Goal: Book appointment/travel/reservation

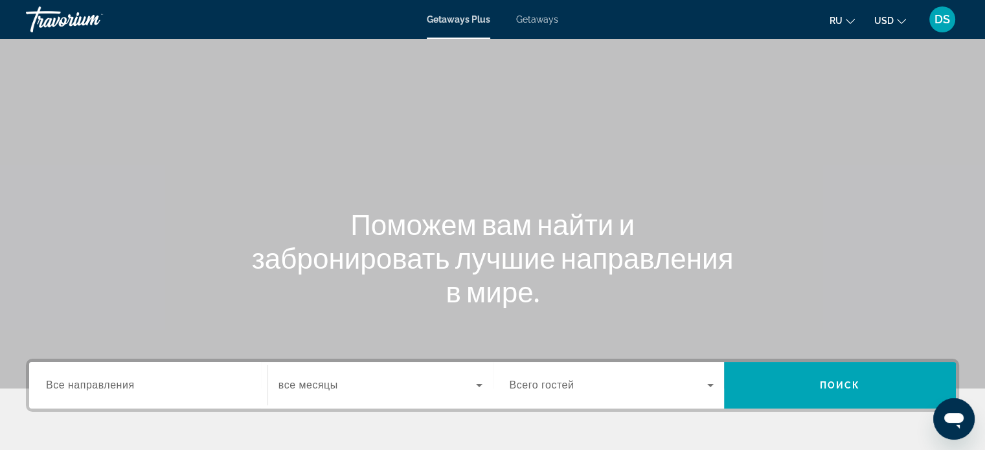
click at [562, 84] on div "Main content" at bounding box center [492, 194] width 985 height 389
drag, startPoint x: 536, startPoint y: 19, endPoint x: 534, endPoint y: 28, distance: 8.6
click at [536, 19] on span "Getaways" at bounding box center [537, 19] width 42 height 10
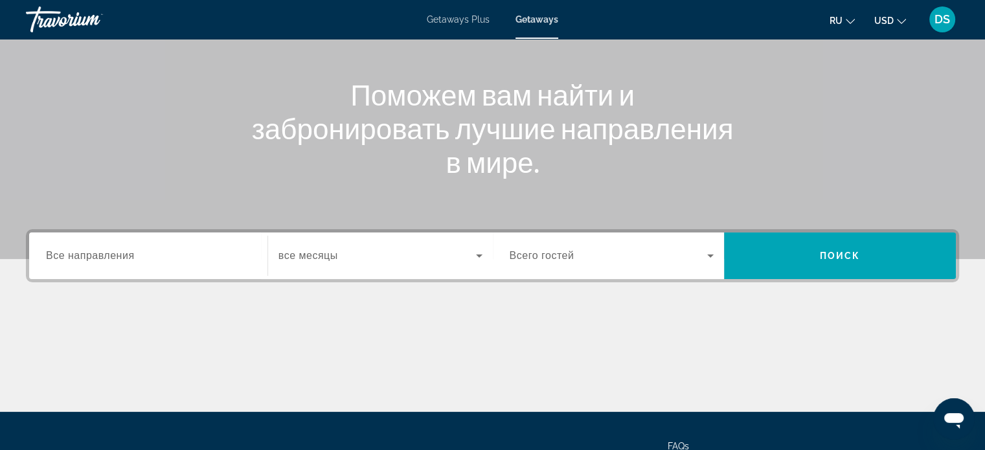
click at [86, 256] on span "Все направления" at bounding box center [90, 255] width 89 height 11
click at [86, 256] on input "Destination Все направления" at bounding box center [148, 257] width 205 height 16
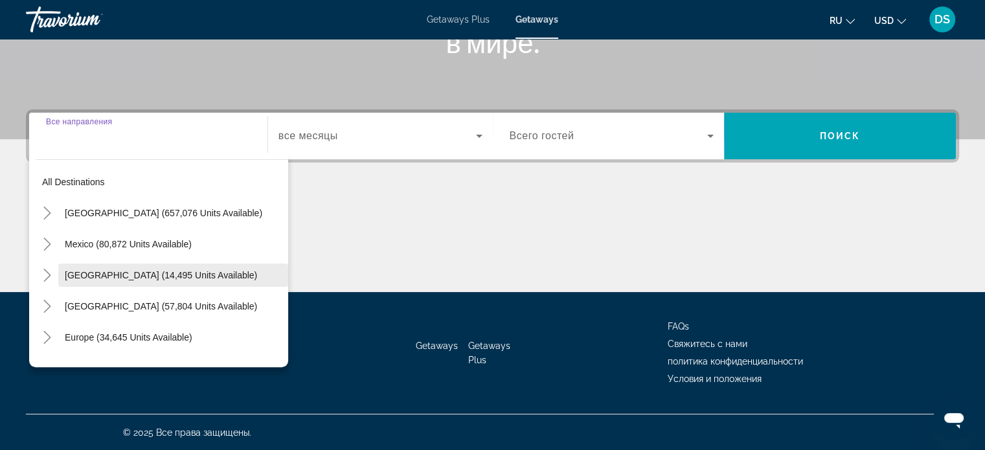
scroll to position [65, 0]
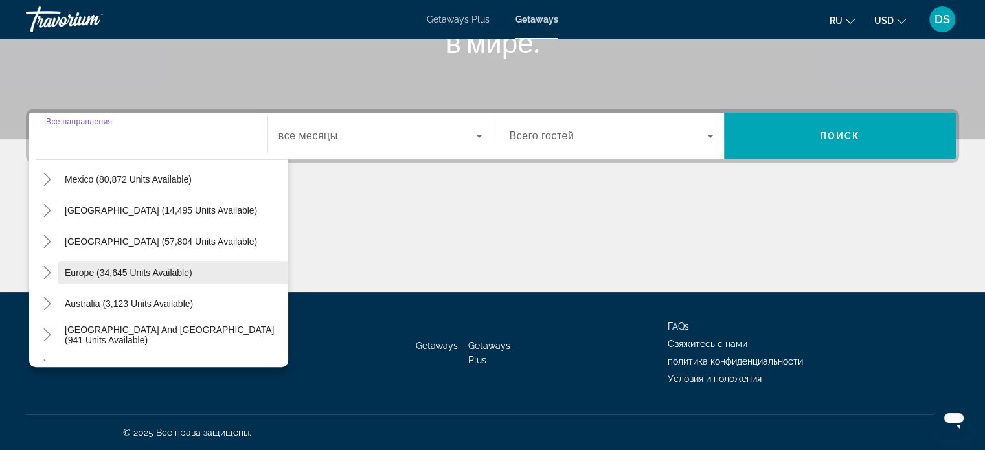
click at [100, 268] on span "Europe (34,645 units available)" at bounding box center [129, 273] width 128 height 10
type input "**********"
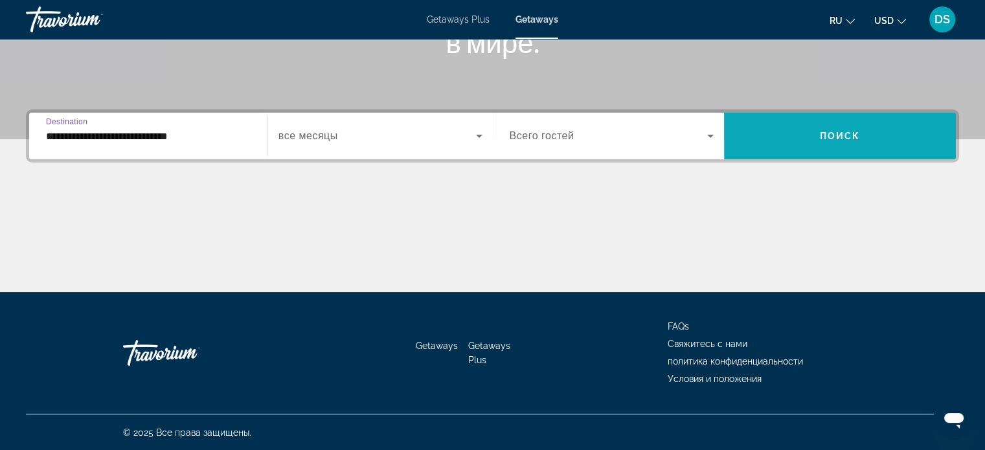
click at [738, 136] on span "Search widget" at bounding box center [840, 135] width 232 height 31
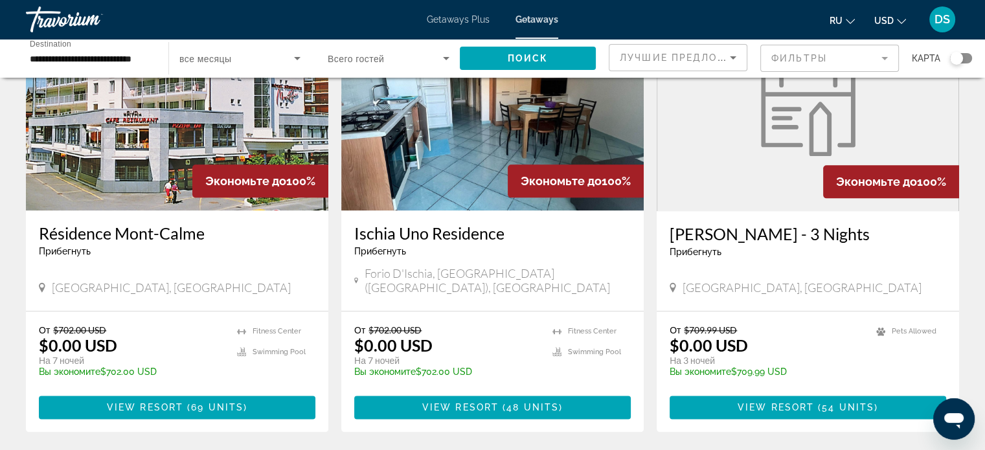
scroll to position [1470, 0]
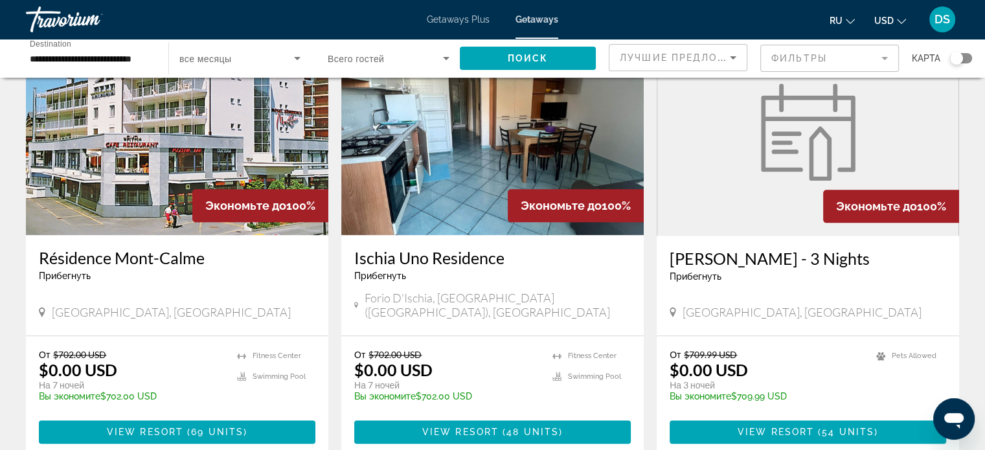
drag, startPoint x: 482, startPoint y: 125, endPoint x: 550, endPoint y: 218, distance: 114.9
click at [482, 125] on img "Main content" at bounding box center [492, 131] width 303 height 207
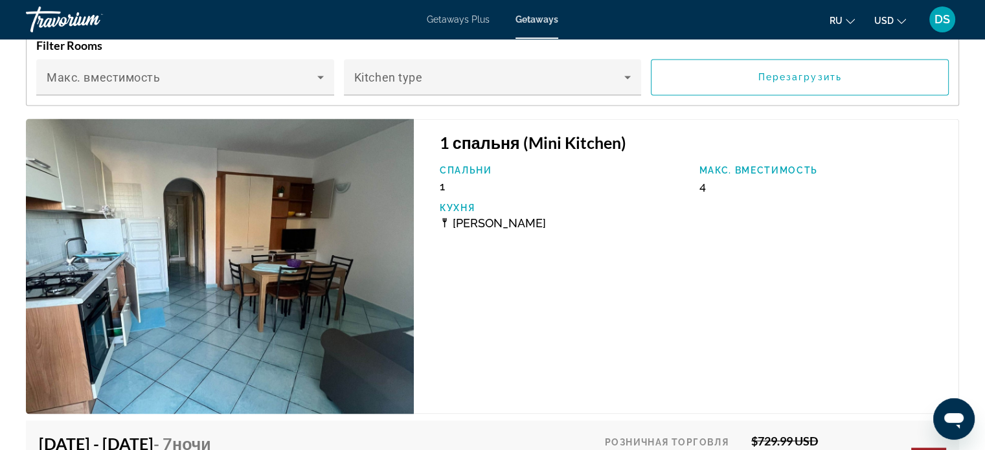
scroll to position [2397, 0]
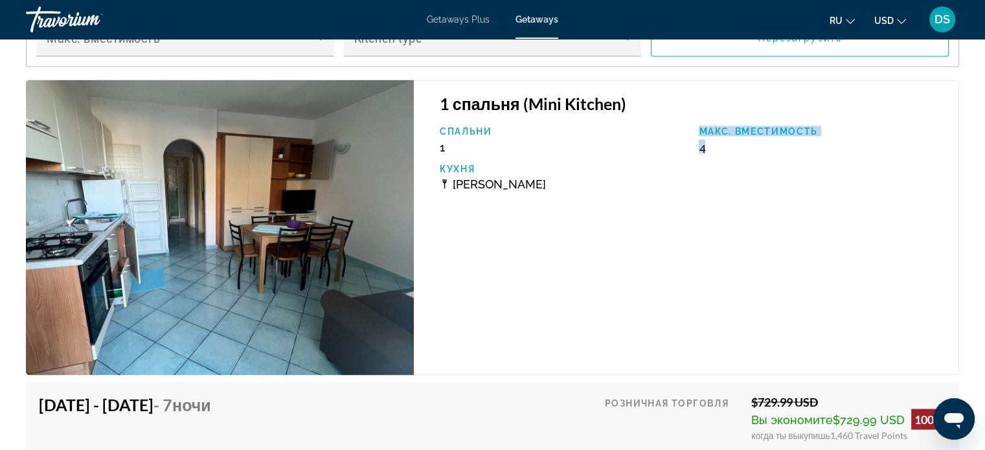
drag, startPoint x: 715, startPoint y: 144, endPoint x: 682, endPoint y: 144, distance: 33.0
click at [682, 144] on div "Спальни 1 Макс. вместимость 4 Кухня Мини Кухня" at bounding box center [692, 163] width 519 height 74
click at [707, 178] on div "Спальни 1 Макс. вместимость 4 Кухня Мини Кухня" at bounding box center [692, 163] width 519 height 74
drag, startPoint x: 453, startPoint y: 182, endPoint x: 550, endPoint y: 176, distance: 96.7
click at [550, 177] on div "[PERSON_NAME]" at bounding box center [563, 184] width 247 height 14
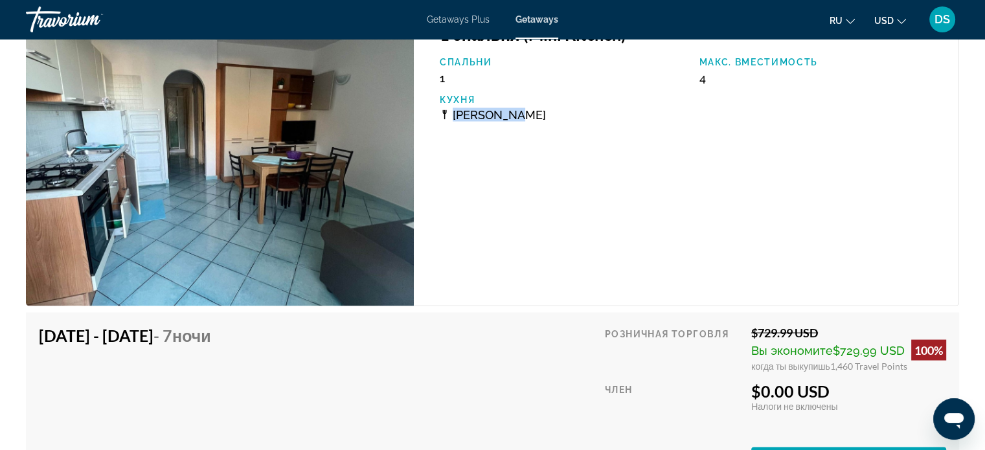
scroll to position [2462, 0]
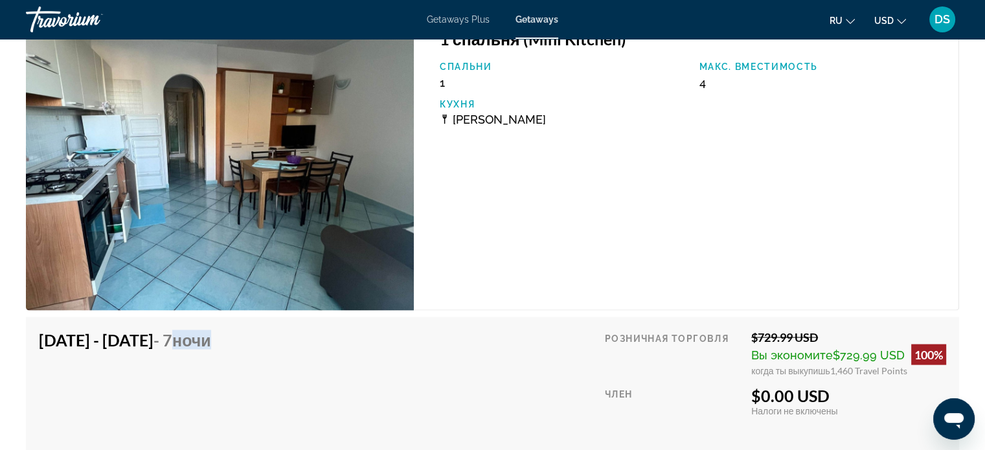
drag, startPoint x: 257, startPoint y: 337, endPoint x: 340, endPoint y: 348, distance: 83.6
click at [235, 339] on div "[DATE] - [DATE] - 7 ночи В стоимость входит только проживание Возврат до : Не в…" at bounding box center [137, 402] width 196 height 145
drag, startPoint x: 830, startPoint y: 395, endPoint x: 757, endPoint y: 396, distance: 73.2
click at [757, 396] on div "$0.00 USD" at bounding box center [848, 394] width 195 height 19
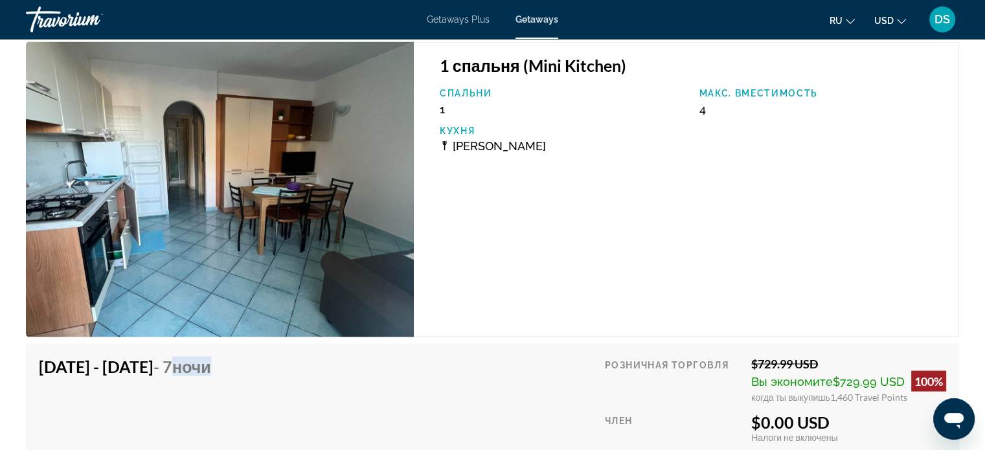
scroll to position [2526, 0]
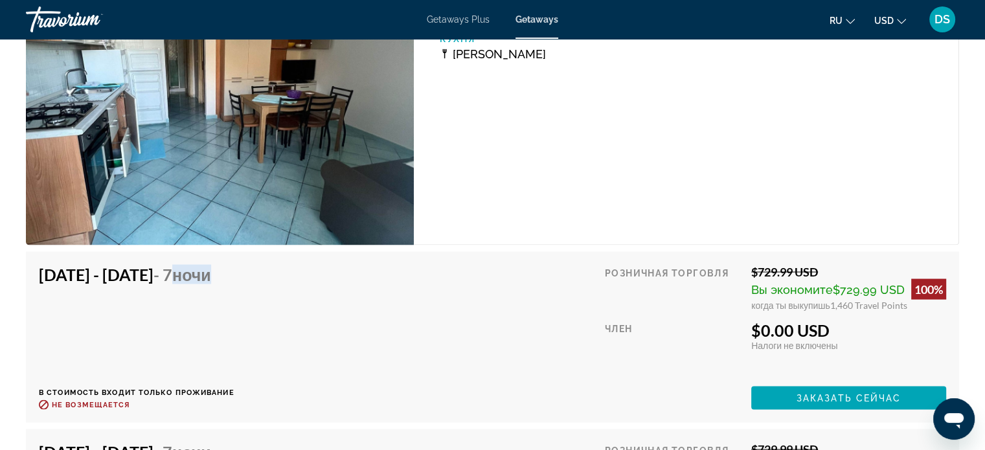
drag, startPoint x: 759, startPoint y: 269, endPoint x: 821, endPoint y: 268, distance: 62.2
click at [821, 268] on div "$729.99 USD" at bounding box center [848, 272] width 195 height 14
drag, startPoint x: 833, startPoint y: 303, endPoint x: 853, endPoint y: 303, distance: 20.1
click at [853, 303] on span "1,460 Travel Points" at bounding box center [868, 305] width 77 height 11
drag, startPoint x: 829, startPoint y: 329, endPoint x: 734, endPoint y: 336, distance: 95.4
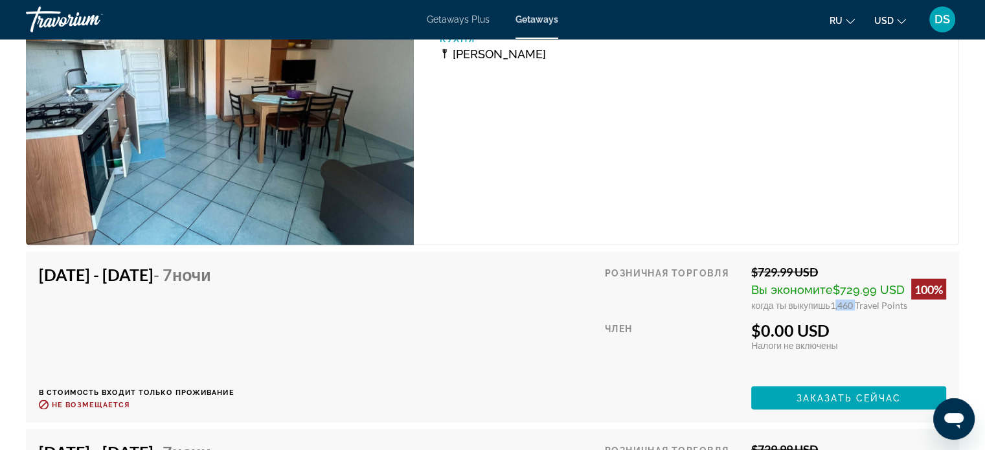
click at [734, 336] on div "Розничная торговля $729.99 USD Вы экономите $729.99 USD 100% когда ты выкупишь …" at bounding box center [775, 337] width 341 height 145
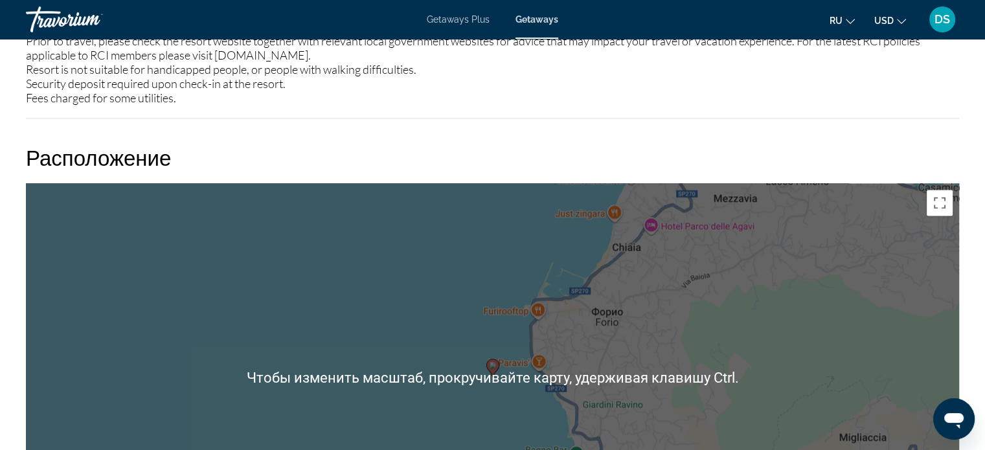
scroll to position [1425, 0]
